Goal: Task Accomplishment & Management: Manage account settings

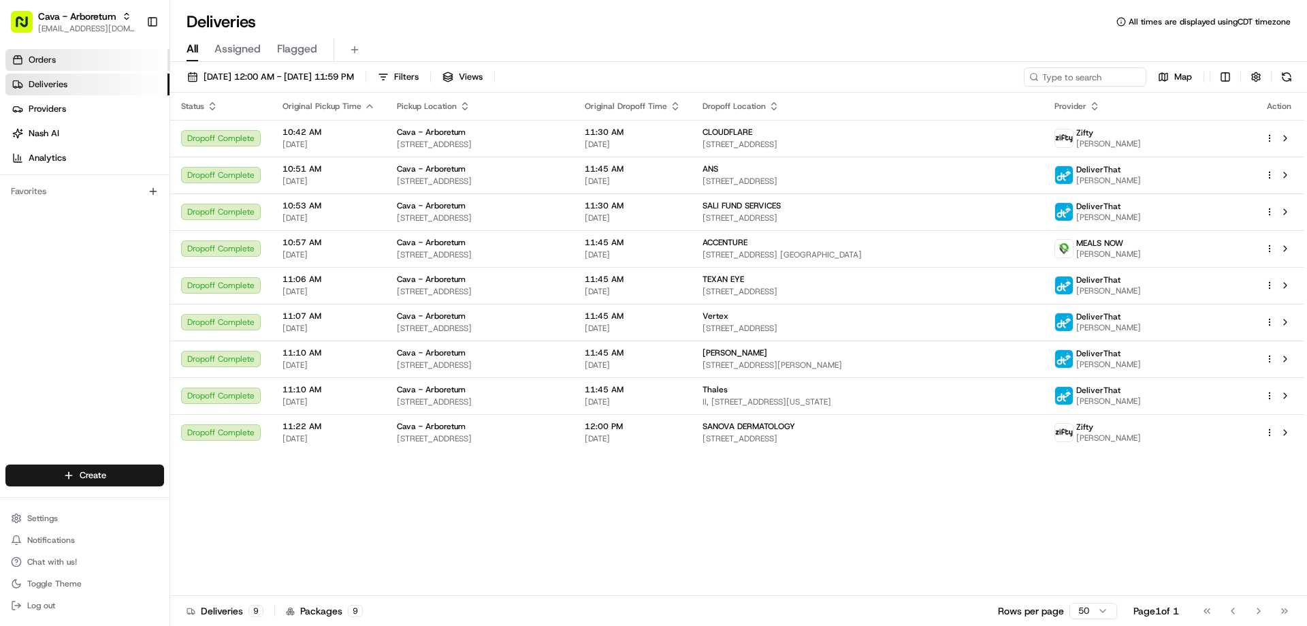
click at [45, 56] on span "Orders" at bounding box center [42, 60] width 27 height 12
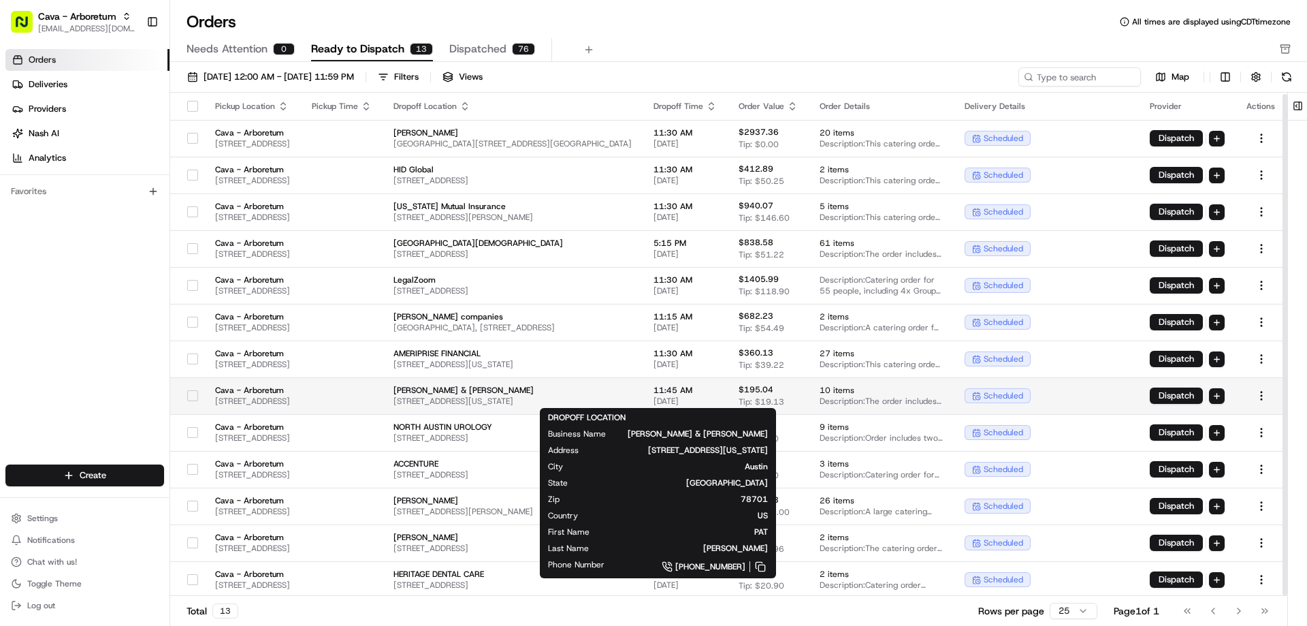
scroll to position [2, 0]
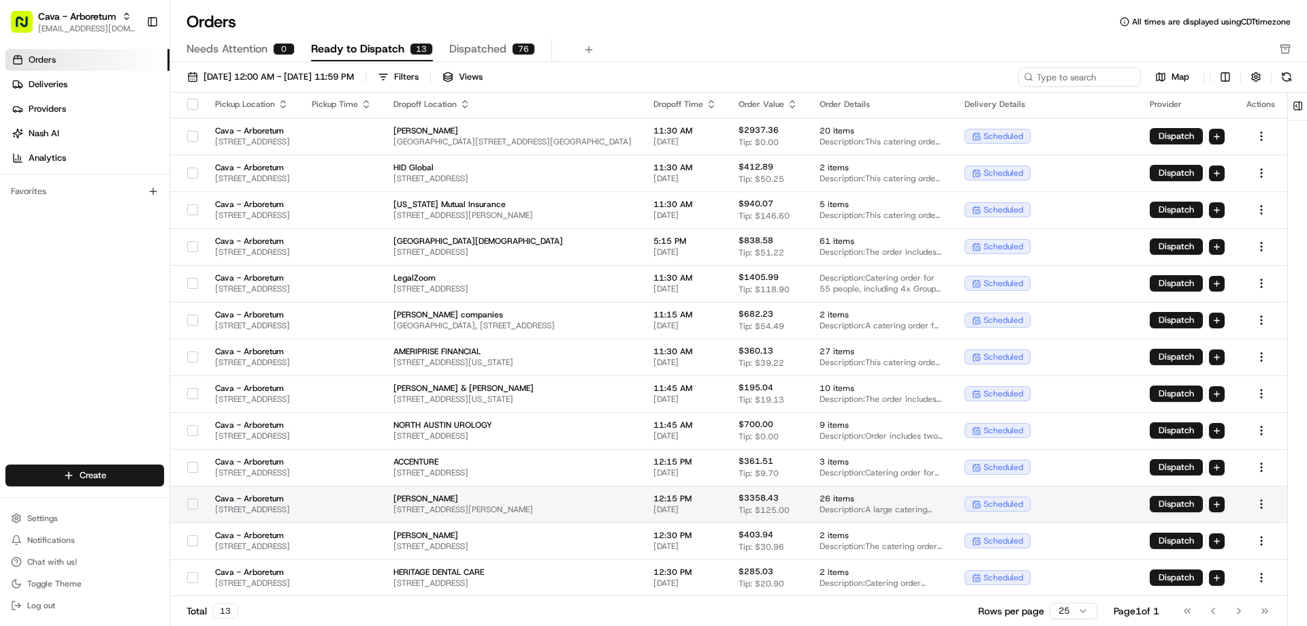
click at [187, 501] on button "button" at bounding box center [192, 503] width 11 height 11
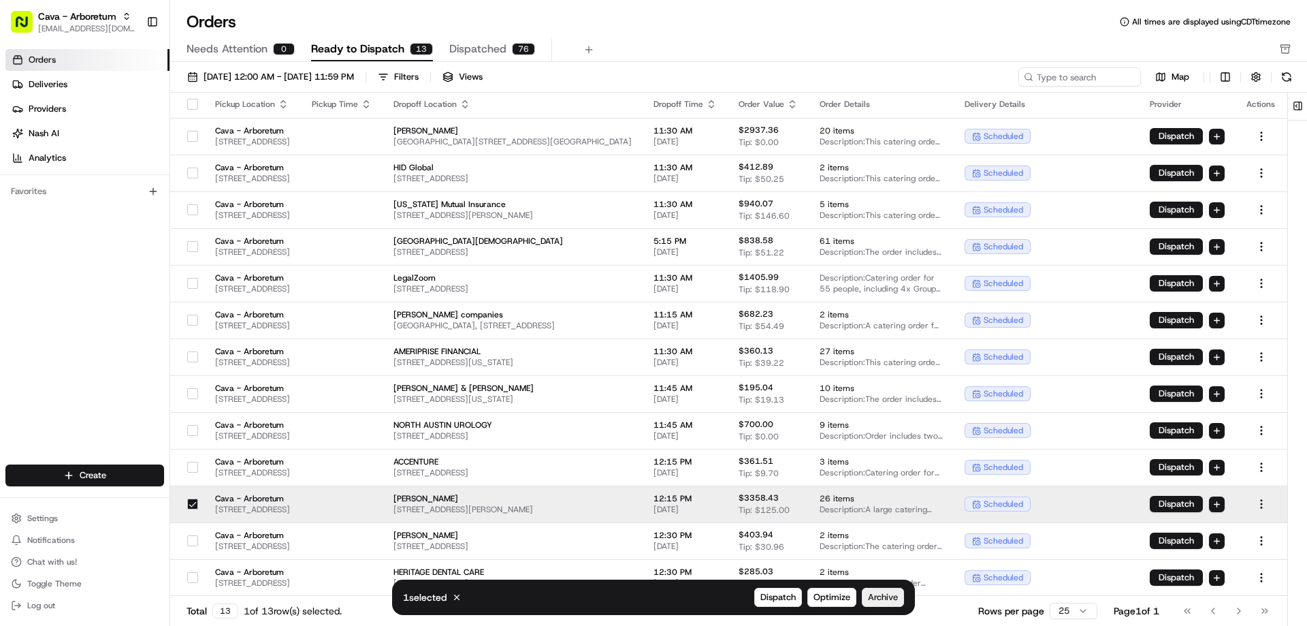
click at [879, 596] on span "Archive" at bounding box center [883, 597] width 30 height 12
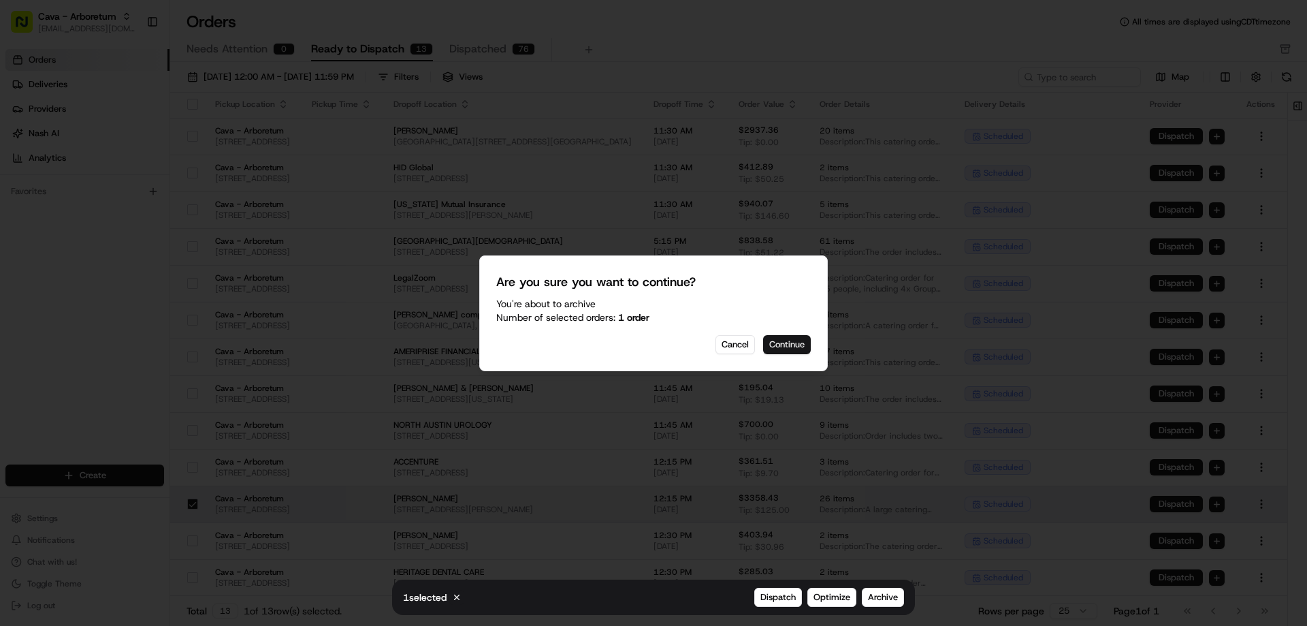
click at [786, 339] on button "Continue" at bounding box center [787, 344] width 48 height 19
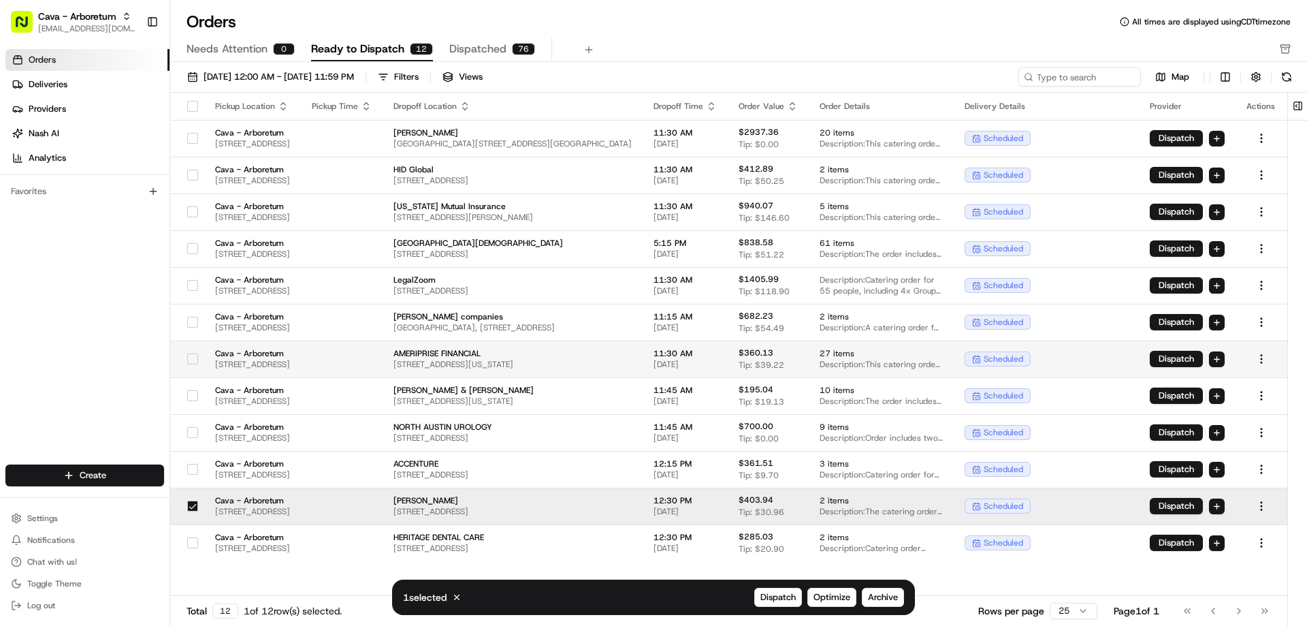
click at [187, 360] on button "button" at bounding box center [192, 358] width 11 height 11
click at [879, 593] on span "Archive" at bounding box center [883, 597] width 30 height 12
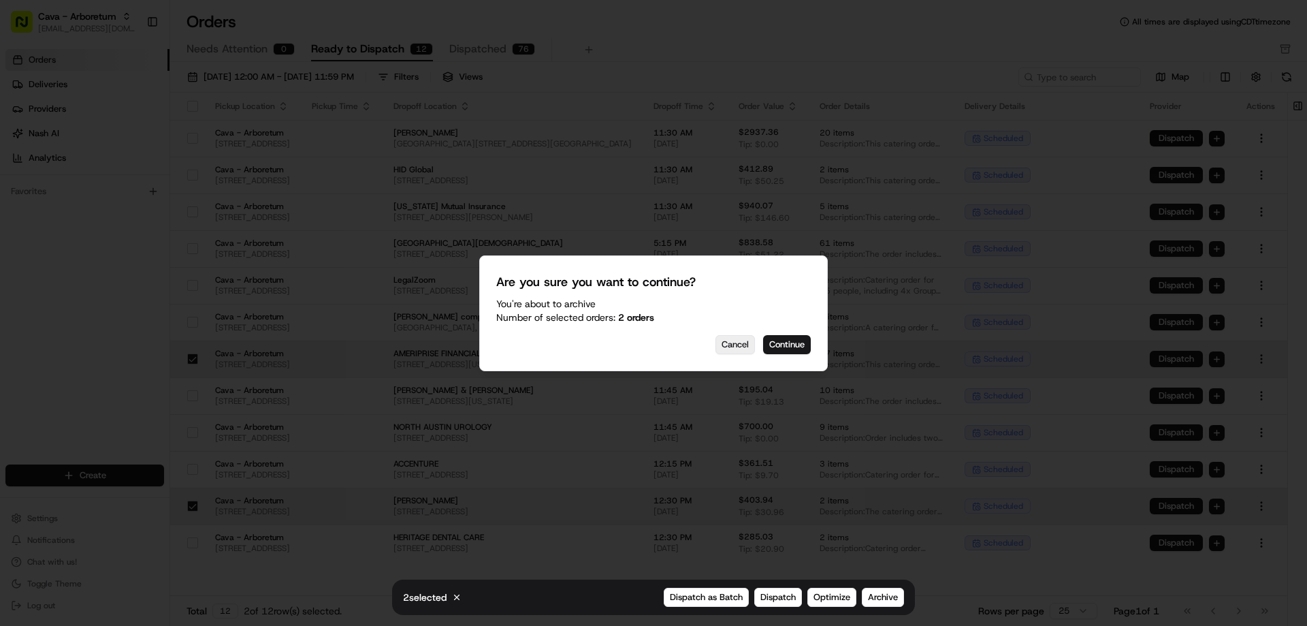
click at [729, 340] on button "Cancel" at bounding box center [734, 344] width 39 height 19
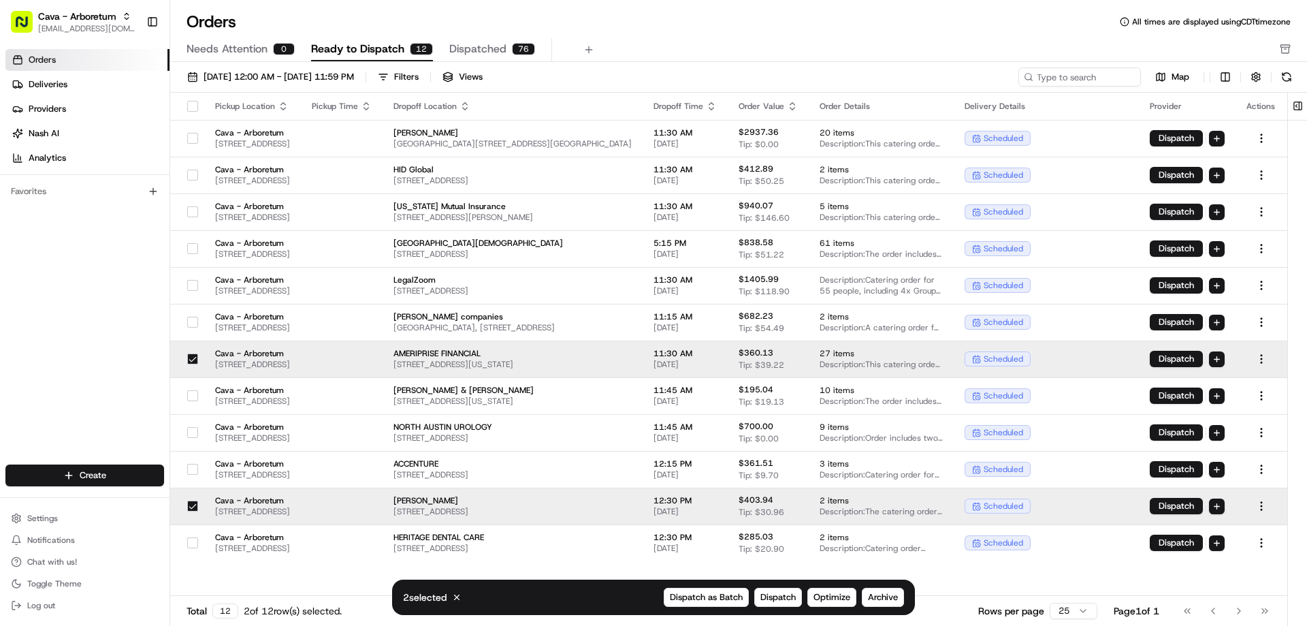
click at [187, 503] on button "button" at bounding box center [192, 505] width 11 height 11
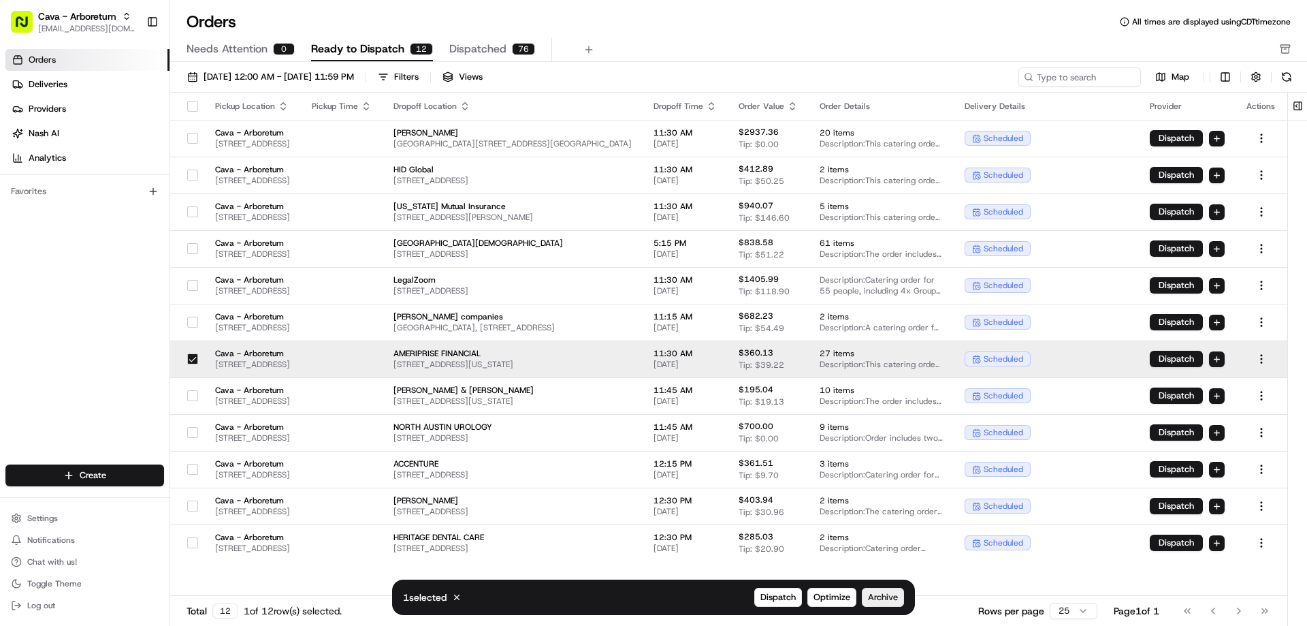
click at [883, 592] on span "Archive" at bounding box center [883, 597] width 30 height 12
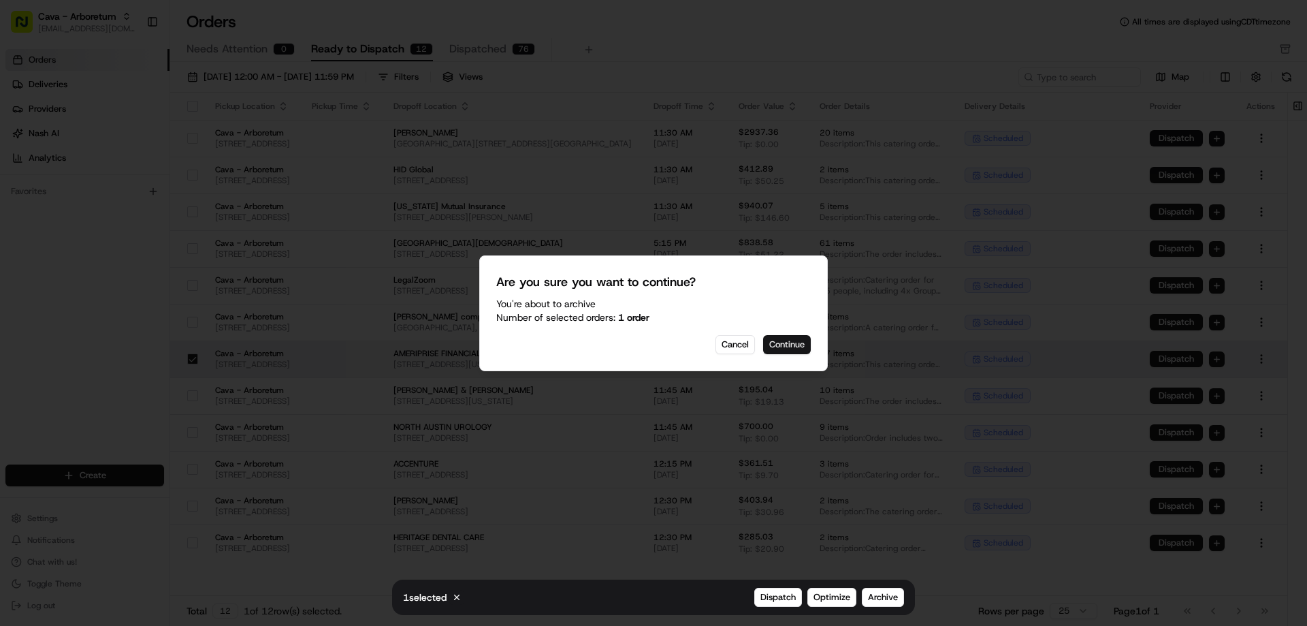
click at [790, 344] on button "Continue" at bounding box center [787, 344] width 48 height 19
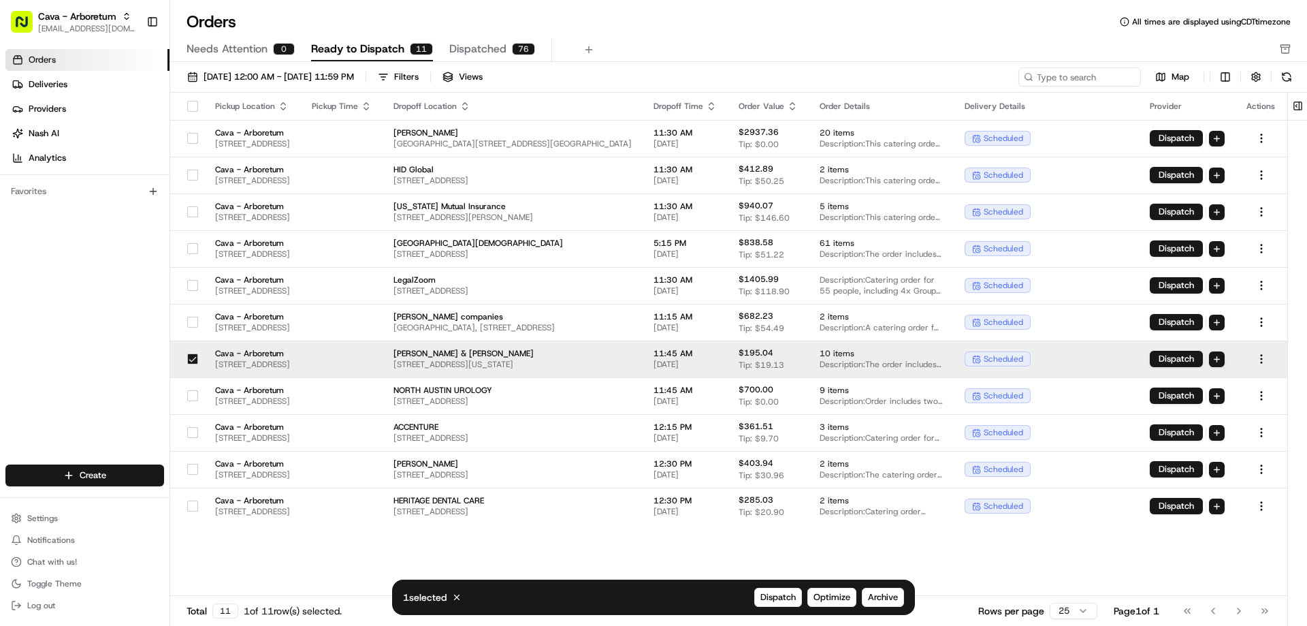
click at [187, 360] on button "button" at bounding box center [192, 358] width 11 height 11
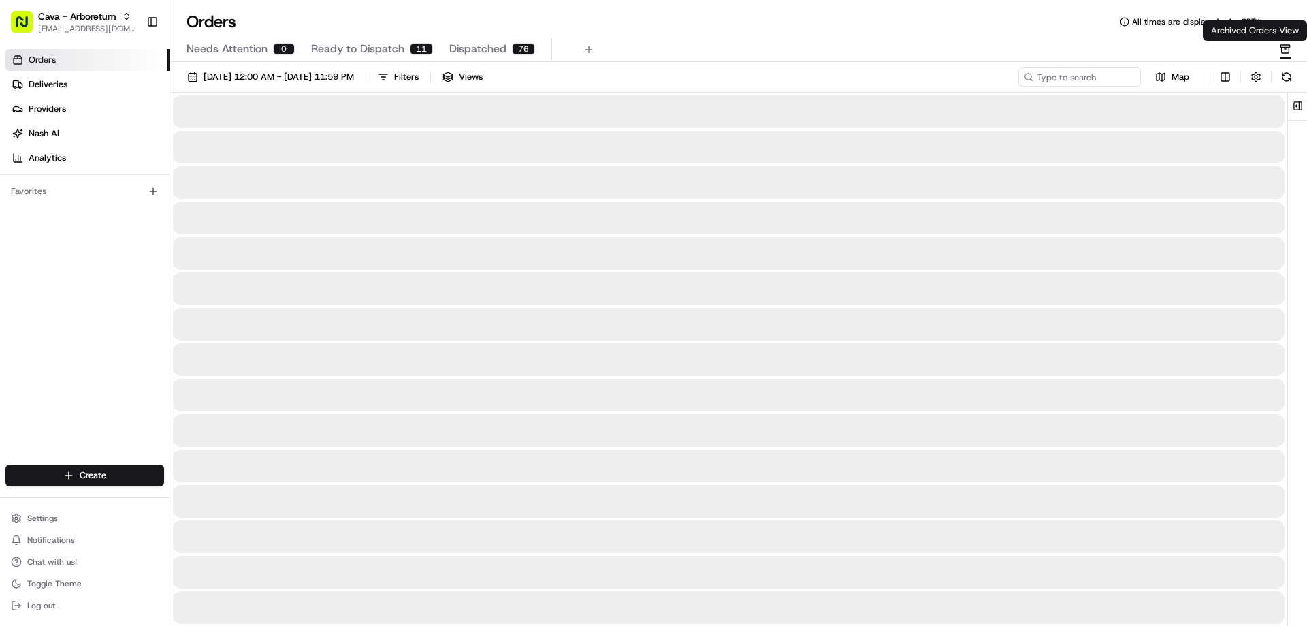
click at [1286, 53] on icon "button" at bounding box center [1285, 50] width 7 height 6
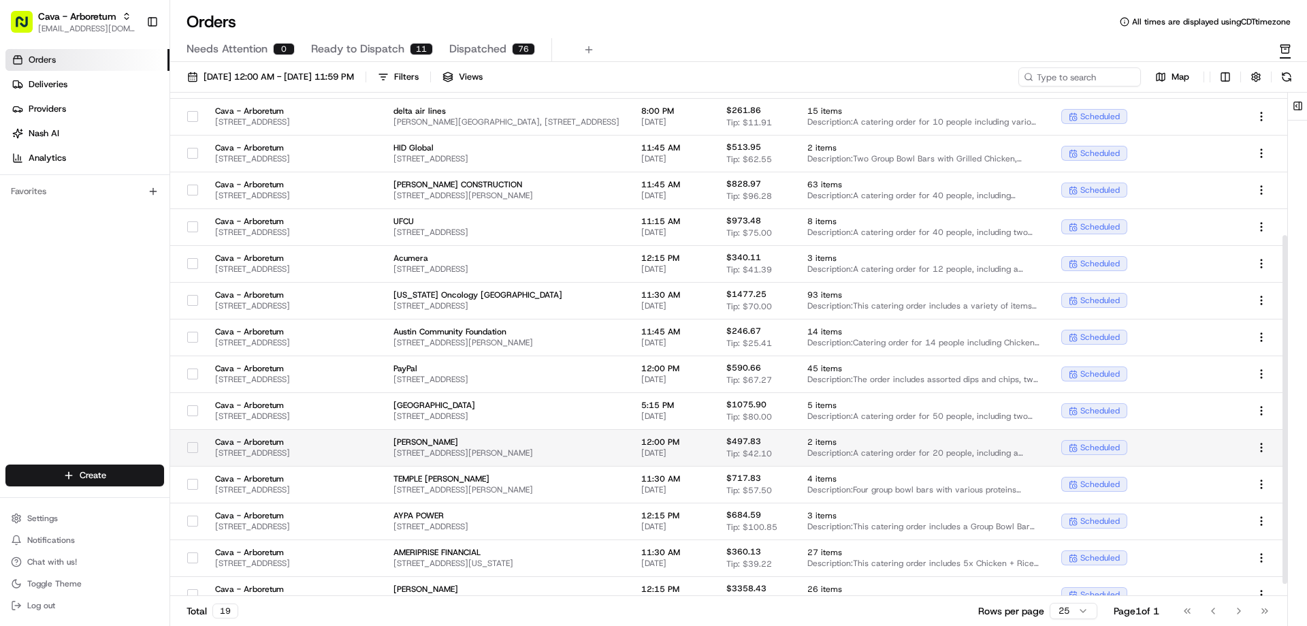
scroll to position [223, 0]
